Goal: Task Accomplishment & Management: Complete application form

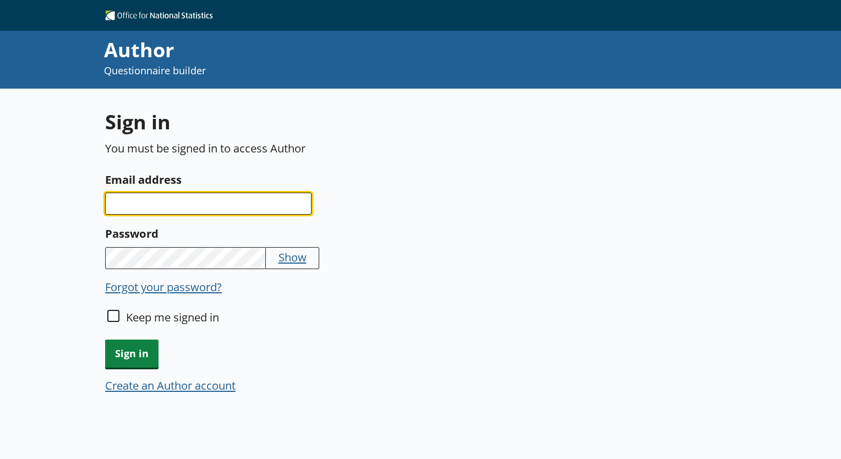
click at [205, 199] on input "Email address" at bounding box center [208, 204] width 206 height 22
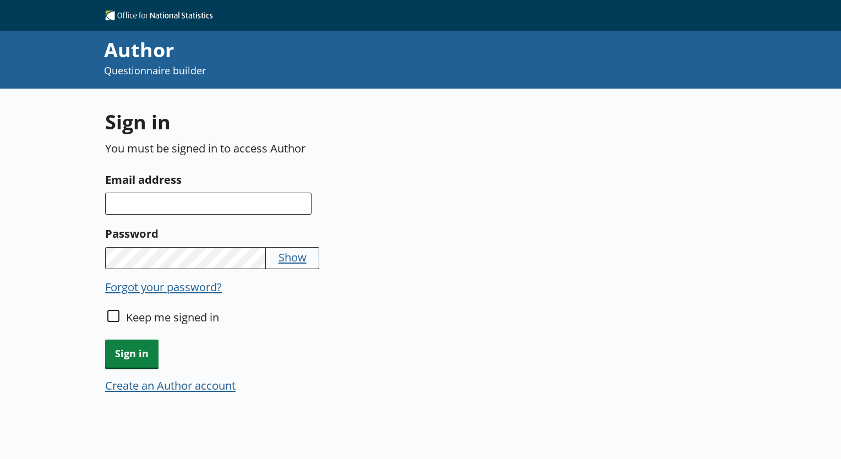
click at [200, 394] on div "Create an Author account" at bounding box center [311, 388] width 412 height 20
click at [199, 389] on button "Create an Author account" at bounding box center [170, 385] width 130 height 15
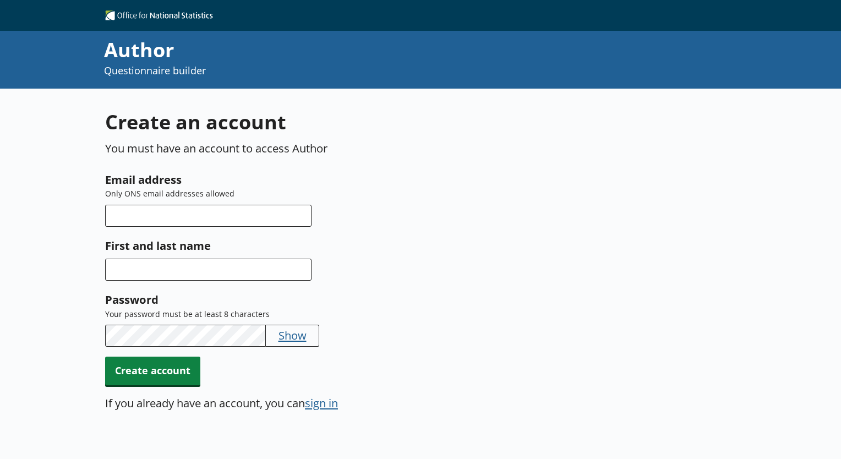
click at [199, 237] on div "Email address Only ONS email addresses allowed" at bounding box center [311, 259] width 412 height 45
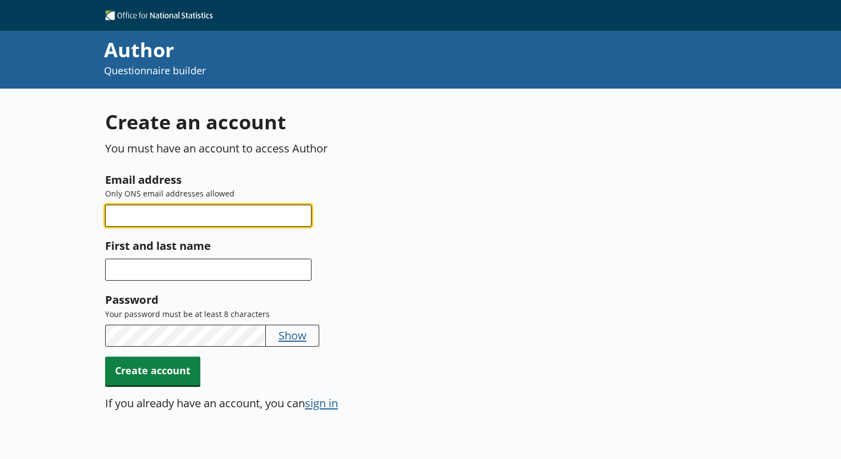
click at [196, 205] on input "Email address" at bounding box center [208, 216] width 206 height 22
type input "L"
type input "[EMAIL_ADDRESS][DOMAIN_NAME]"
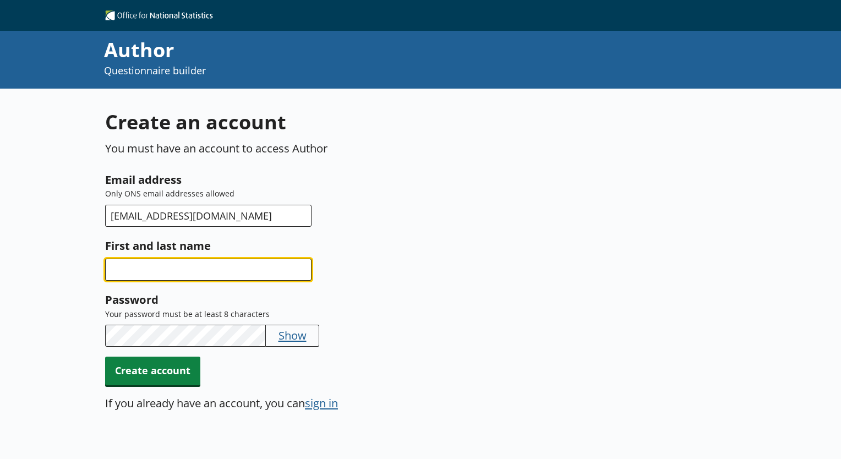
click at [178, 277] on input "First and last name" at bounding box center [208, 270] width 206 height 22
type input "Lorelei Baciu"
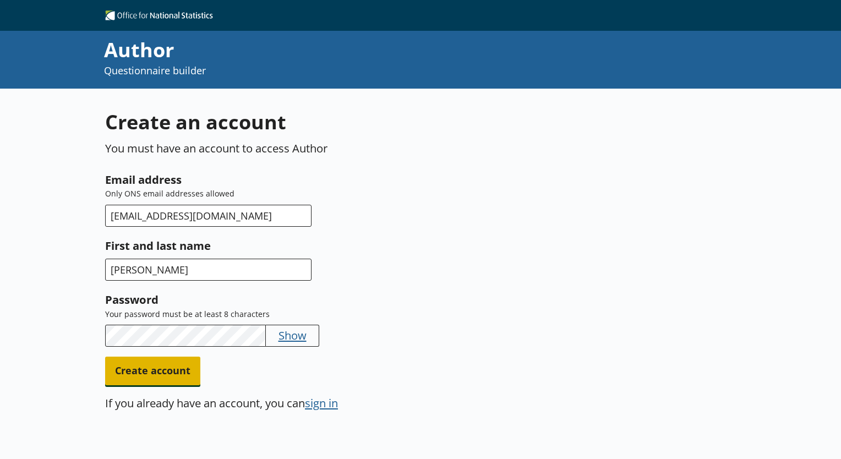
click at [191, 370] on span "Create account" at bounding box center [152, 371] width 95 height 28
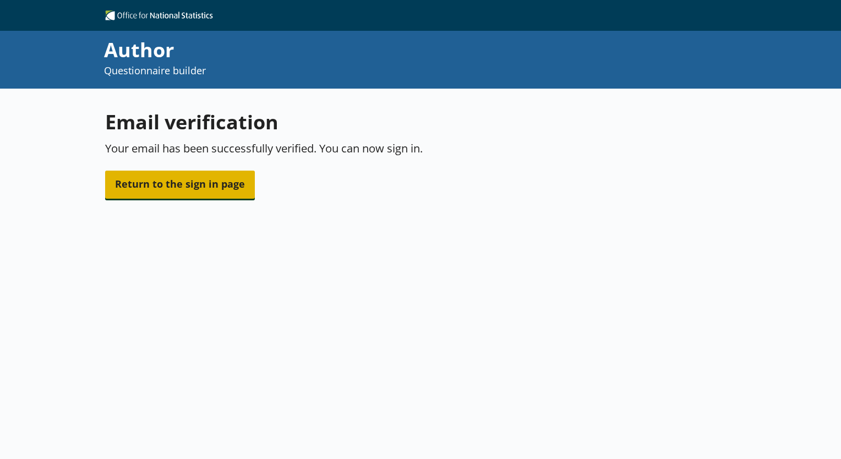
click at [227, 182] on span "Return to the sign in page" at bounding box center [180, 185] width 150 height 28
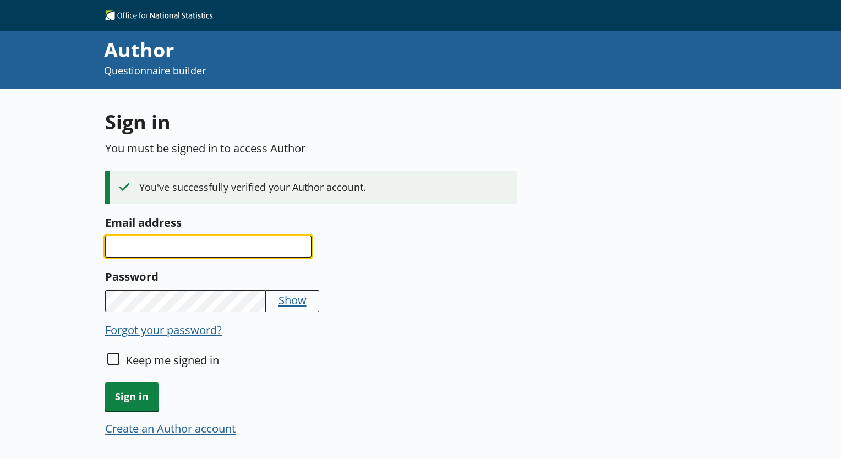
click at [198, 238] on input "Email address" at bounding box center [208, 247] width 206 height 22
type input "[EMAIL_ADDRESS][DOMAIN_NAME]"
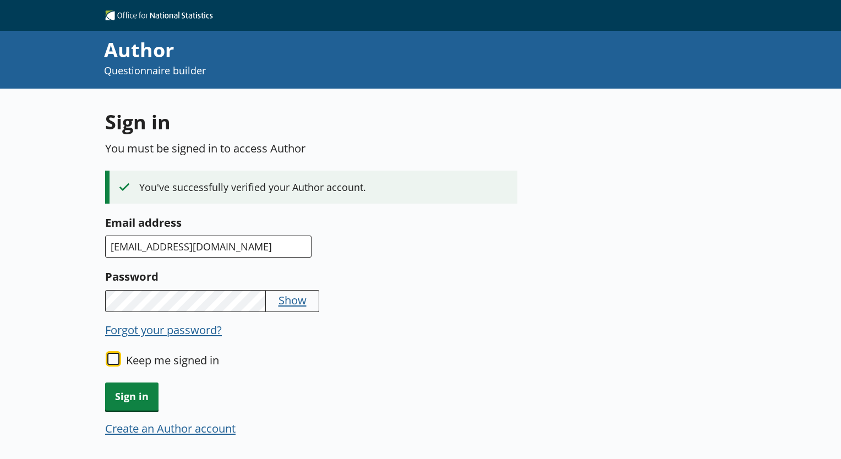
click at [111, 360] on input "Keep me signed in" at bounding box center [113, 359] width 12 height 12
checkbox input "true"
click at [113, 386] on span "Sign in" at bounding box center [131, 397] width 53 height 28
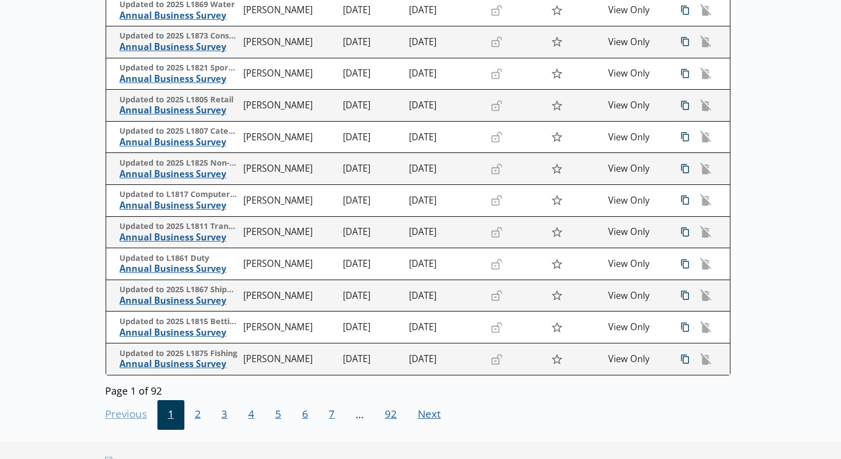
scroll to position [244, 0]
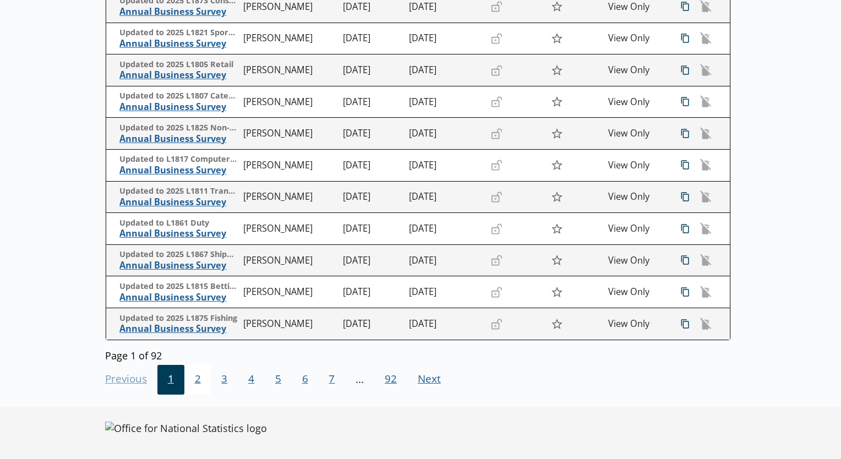
click at [198, 377] on span "2" at bounding box center [197, 380] width 27 height 30
click at [222, 378] on span "3" at bounding box center [224, 380] width 27 height 30
click at [248, 380] on span "4" at bounding box center [251, 380] width 27 height 30
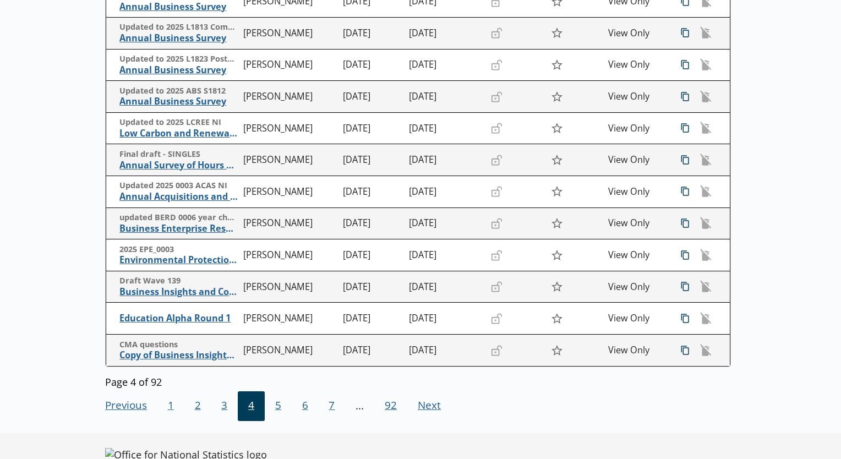
scroll to position [220, 0]
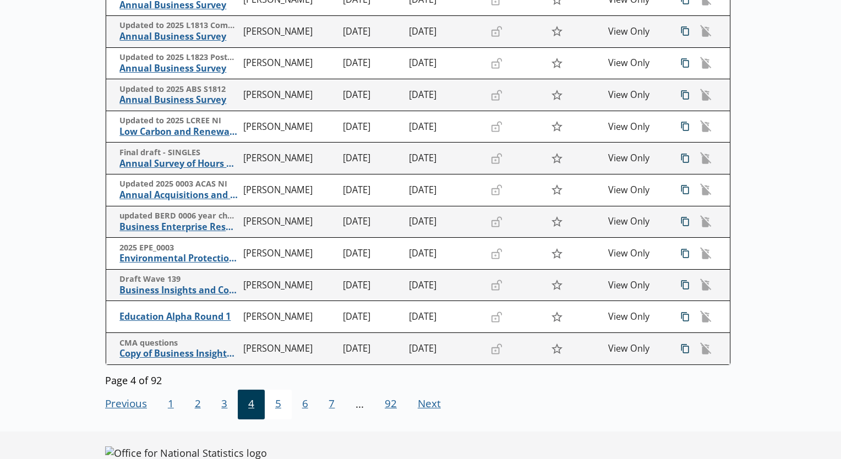
click at [283, 407] on span "5" at bounding box center [278, 405] width 27 height 30
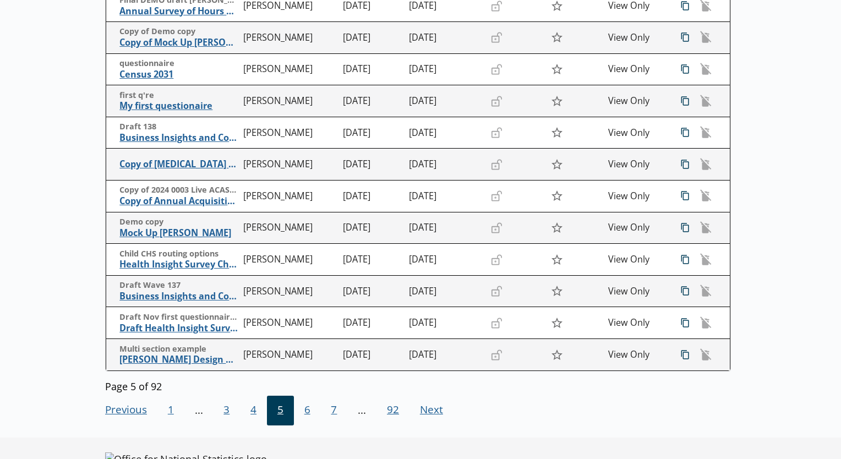
scroll to position [238, 0]
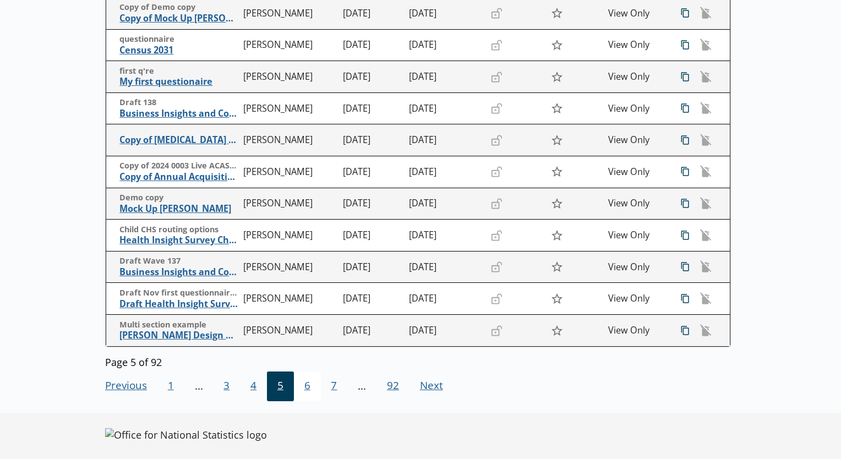
click at [313, 386] on span "6" at bounding box center [307, 387] width 27 height 30
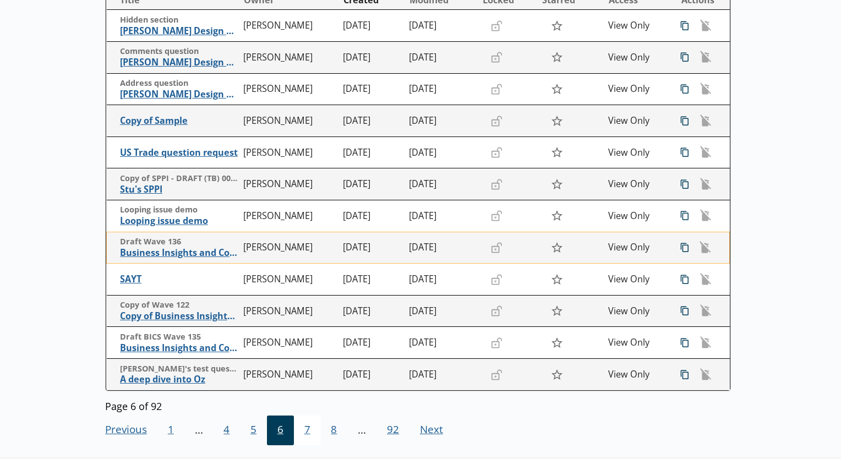
scroll to position [195, 0]
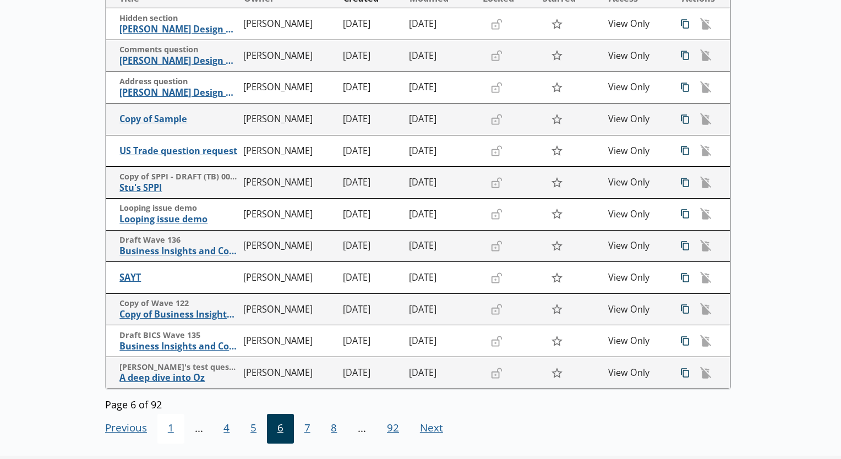
click at [178, 431] on span "1" at bounding box center [170, 429] width 27 height 30
